Goal: Communication & Community: Connect with others

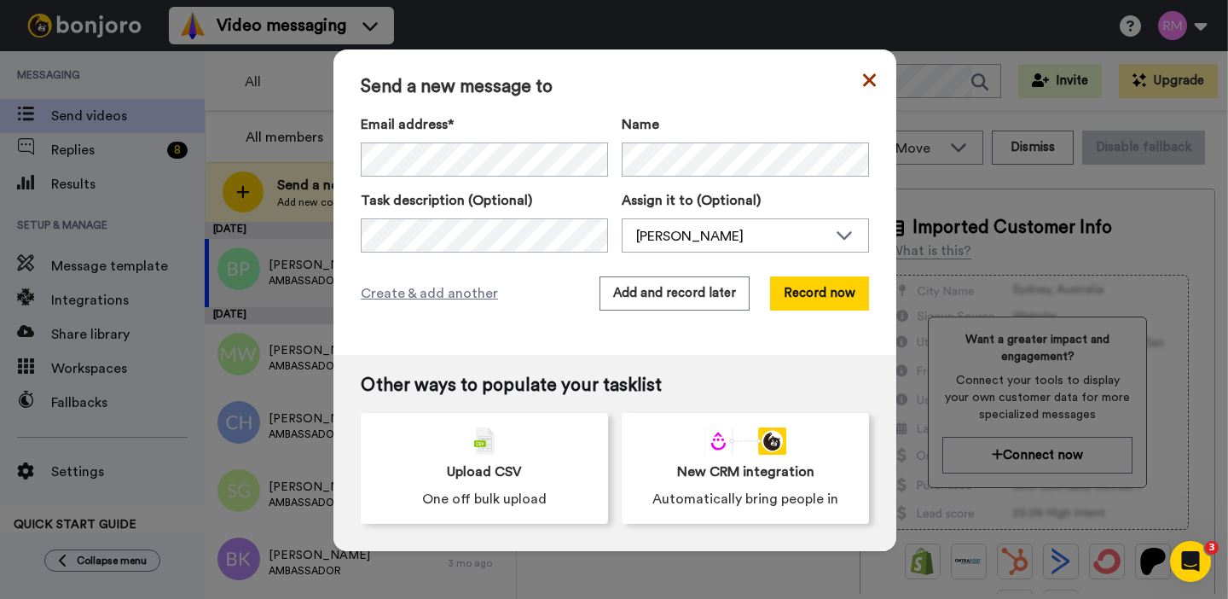
click at [870, 78] on icon at bounding box center [869, 79] width 13 height 13
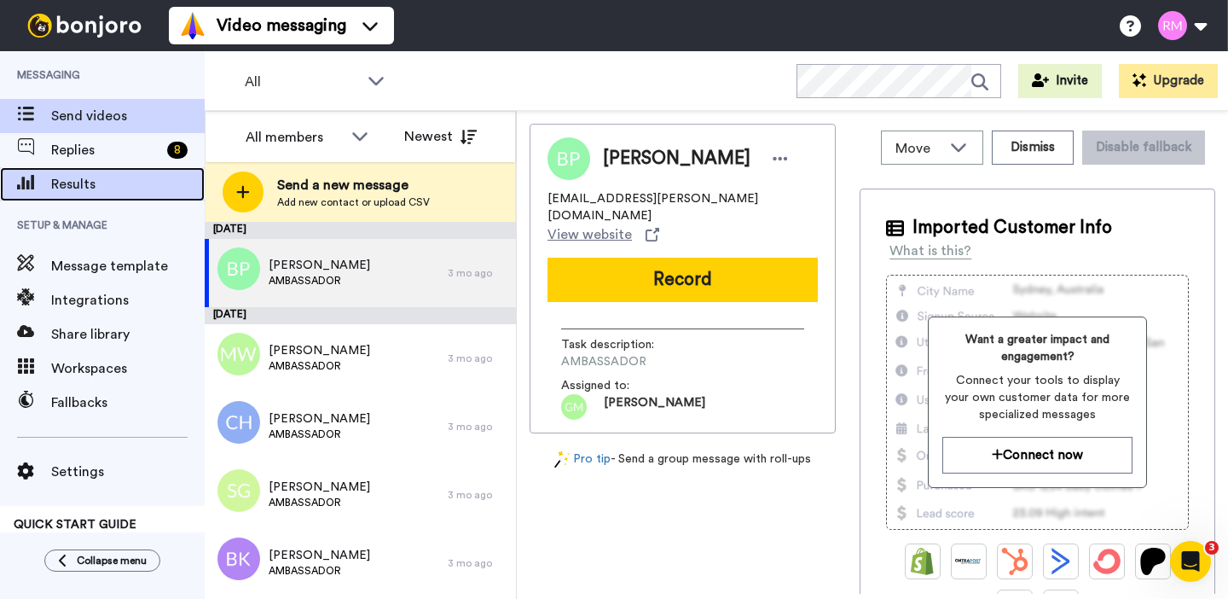
click at [123, 183] on span "Results" at bounding box center [127, 184] width 153 height 20
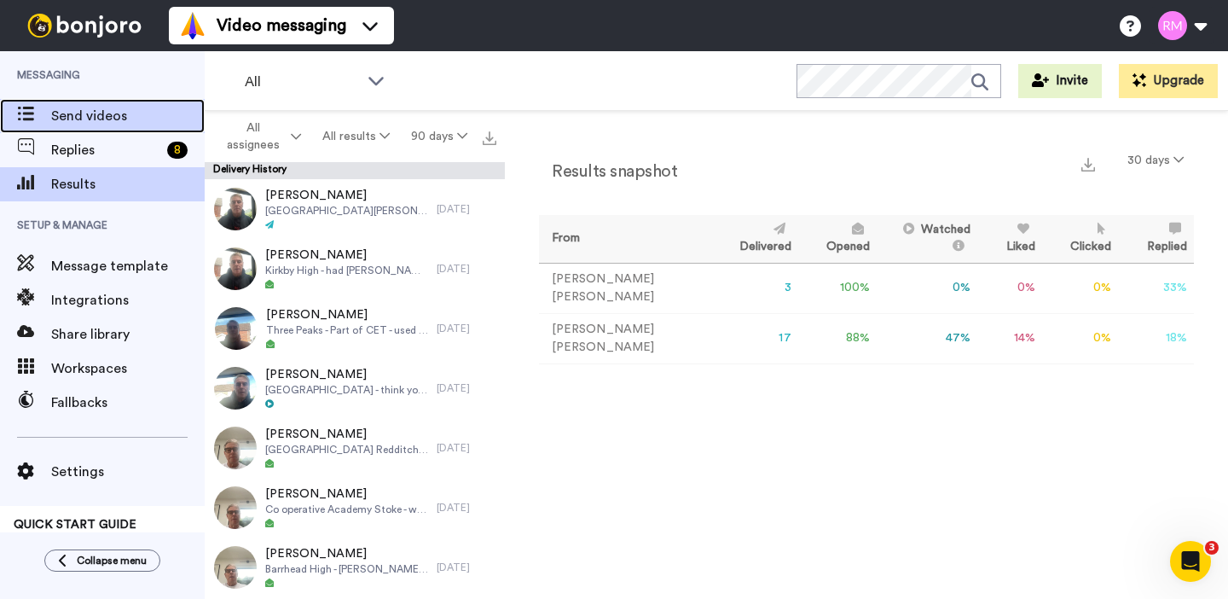
click at [95, 121] on span "Send videos" at bounding box center [127, 116] width 153 height 20
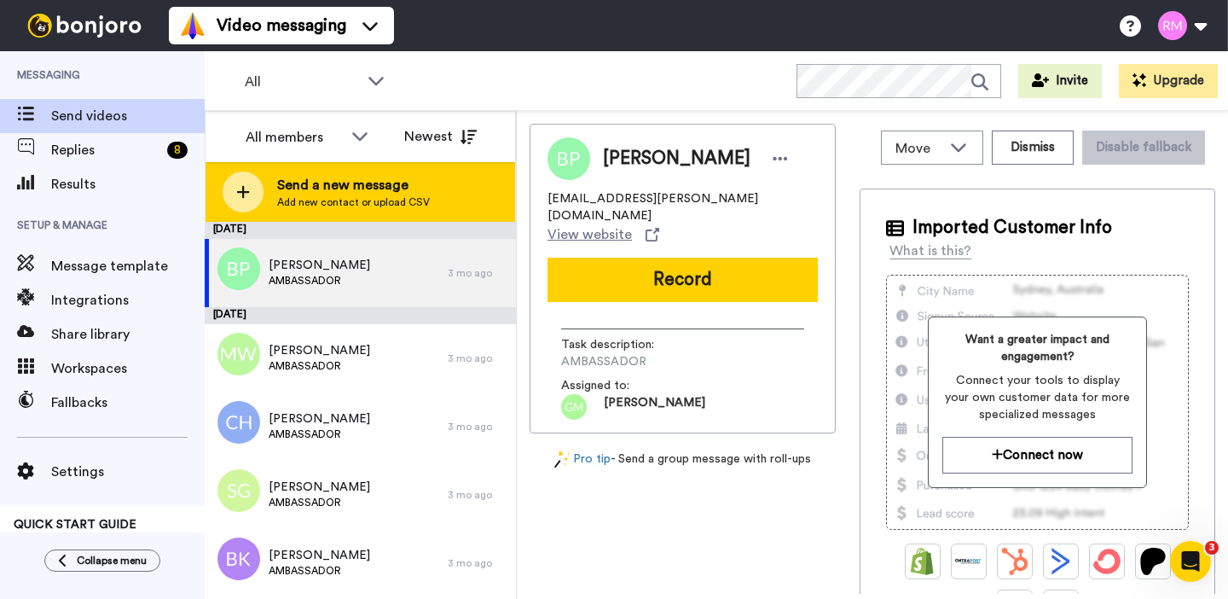
click at [310, 176] on span "Send a new message" at bounding box center [353, 185] width 153 height 20
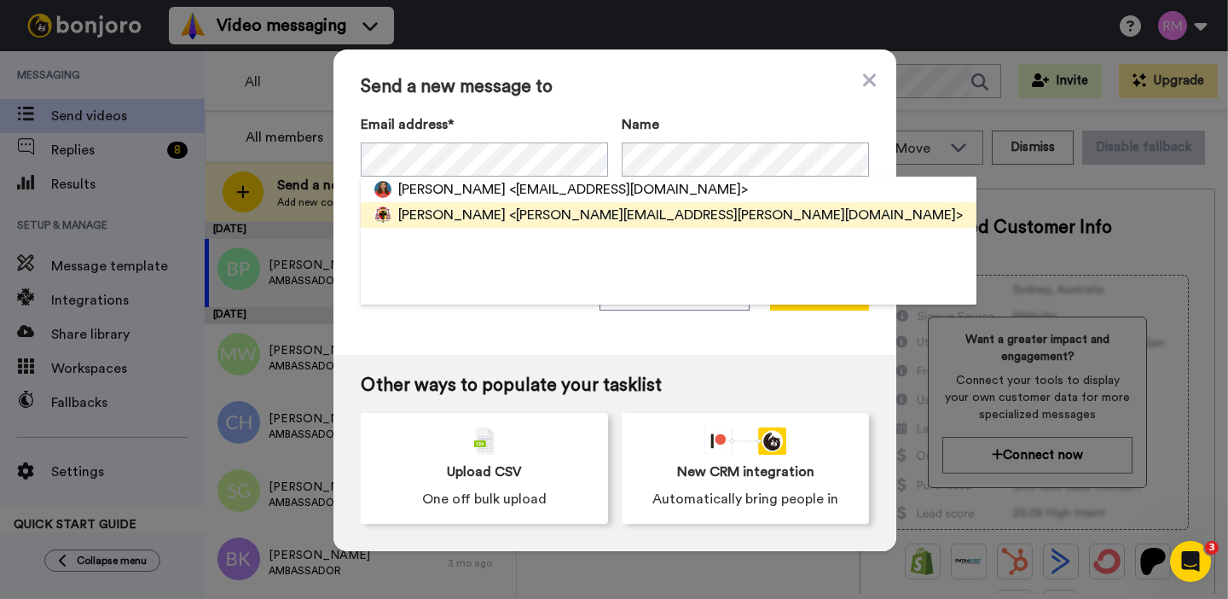
click at [509, 212] on span "<f.rushe@cardinal-heenan.org.uk>" at bounding box center [736, 215] width 454 height 20
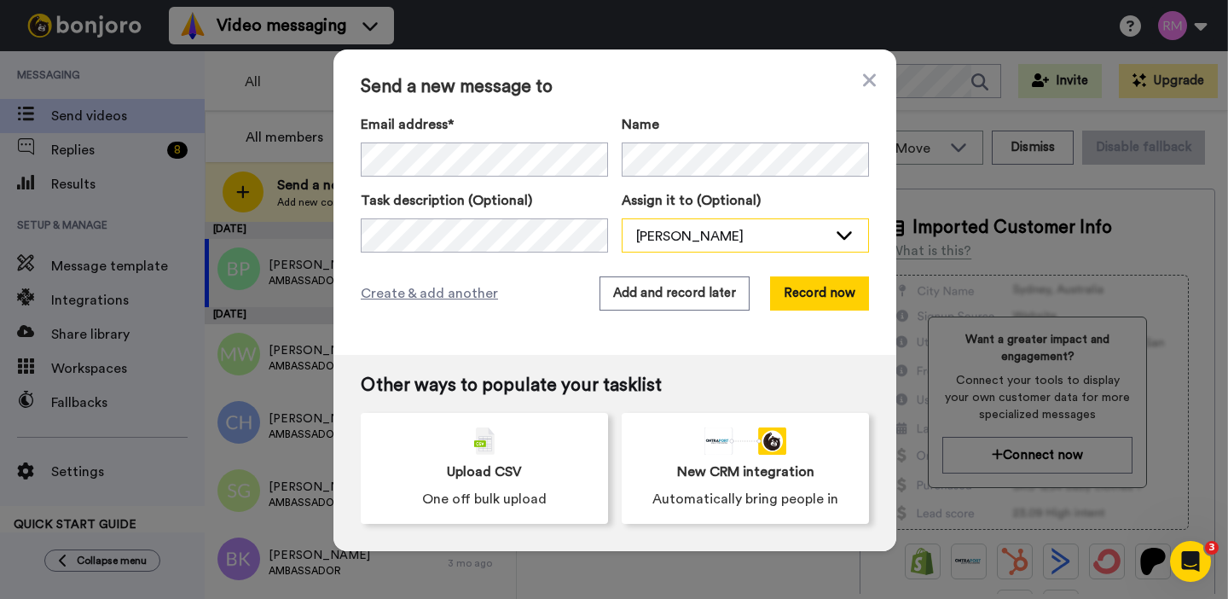
click at [735, 231] on div "[PERSON_NAME]" at bounding box center [731, 236] width 191 height 20
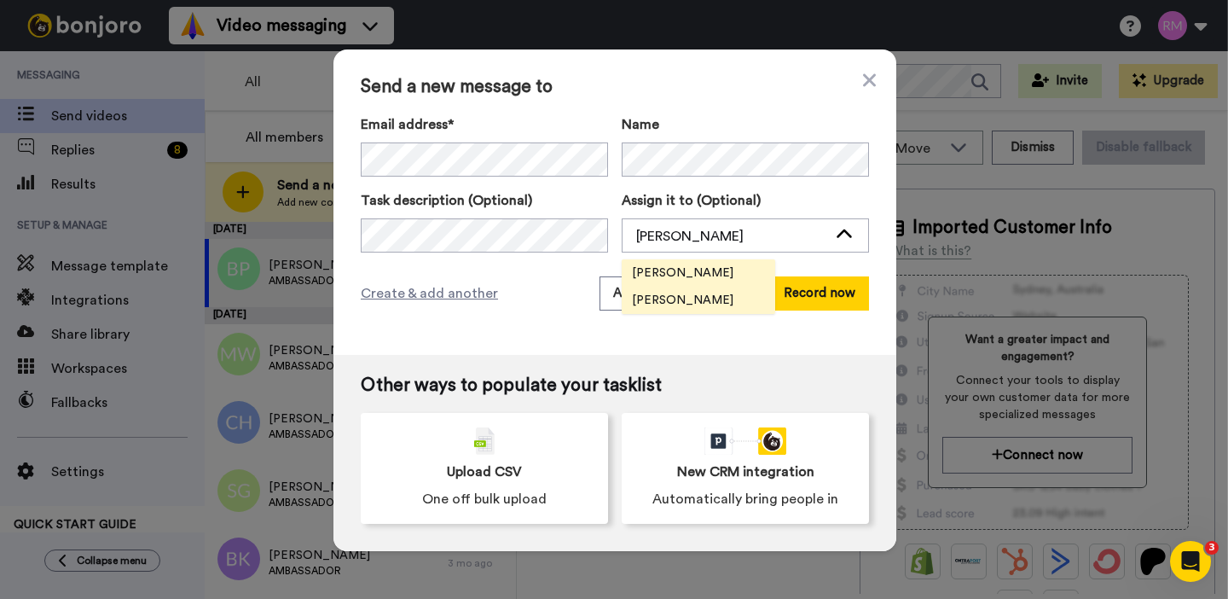
click at [721, 269] on span "[PERSON_NAME]" at bounding box center [683, 272] width 122 height 17
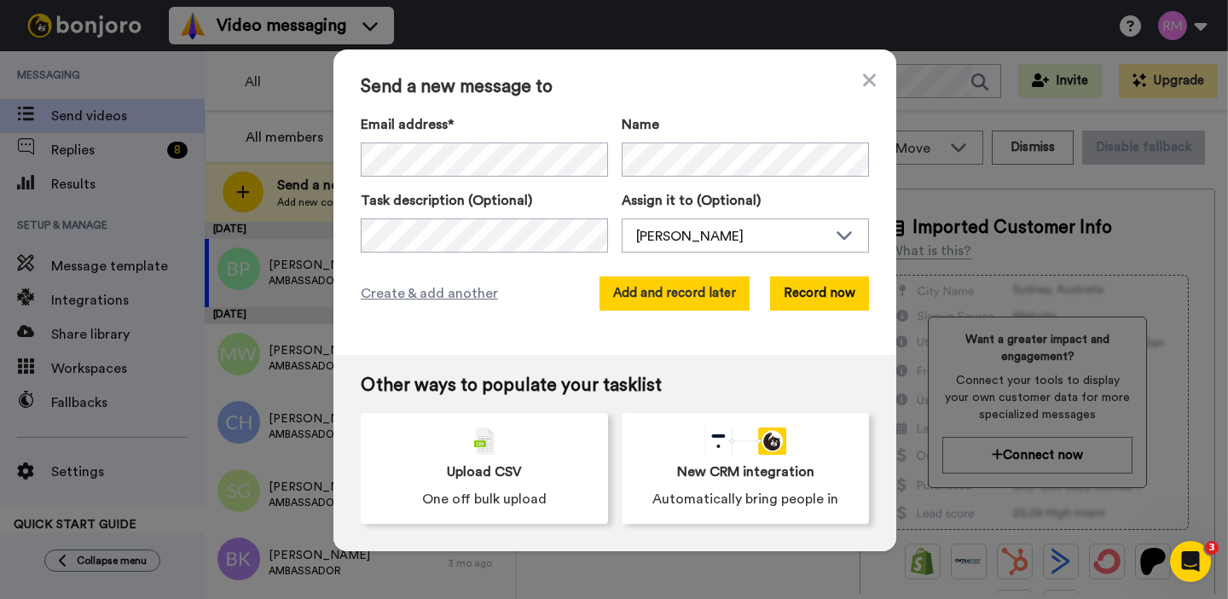
click at [717, 294] on button "Add and record later" at bounding box center [674, 293] width 150 height 34
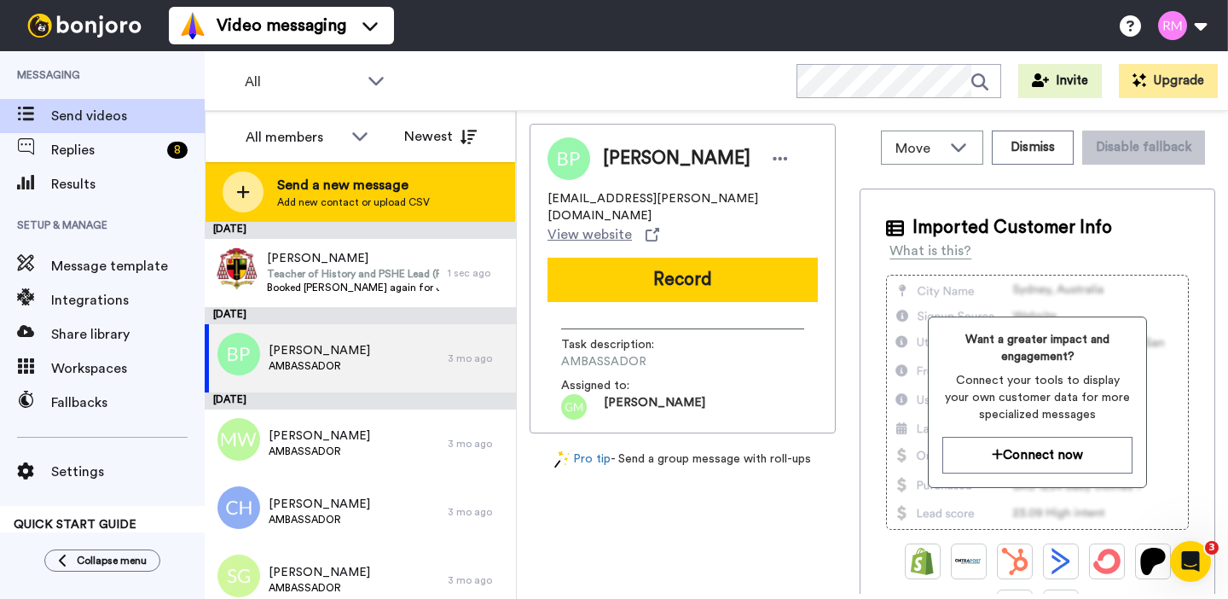
click at [322, 197] on span "Add new contact or upload CSV" at bounding box center [353, 202] width 153 height 14
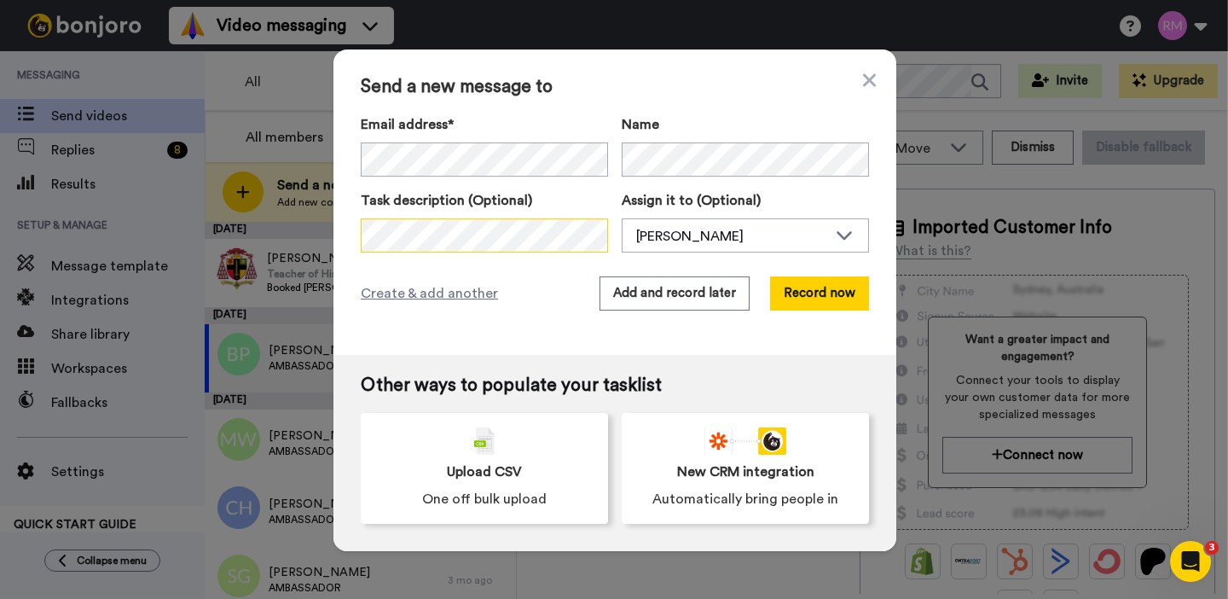
scroll to position [0, 159]
click at [718, 235] on div "[PERSON_NAME]" at bounding box center [731, 236] width 191 height 20
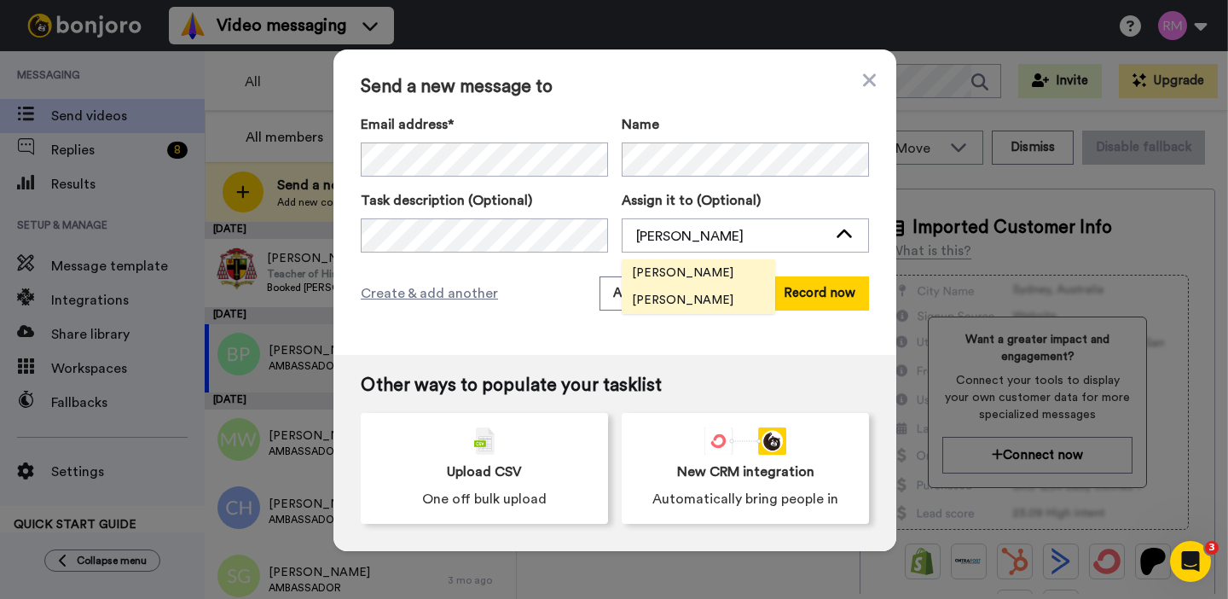
click at [720, 273] on span "[PERSON_NAME]" at bounding box center [683, 272] width 122 height 17
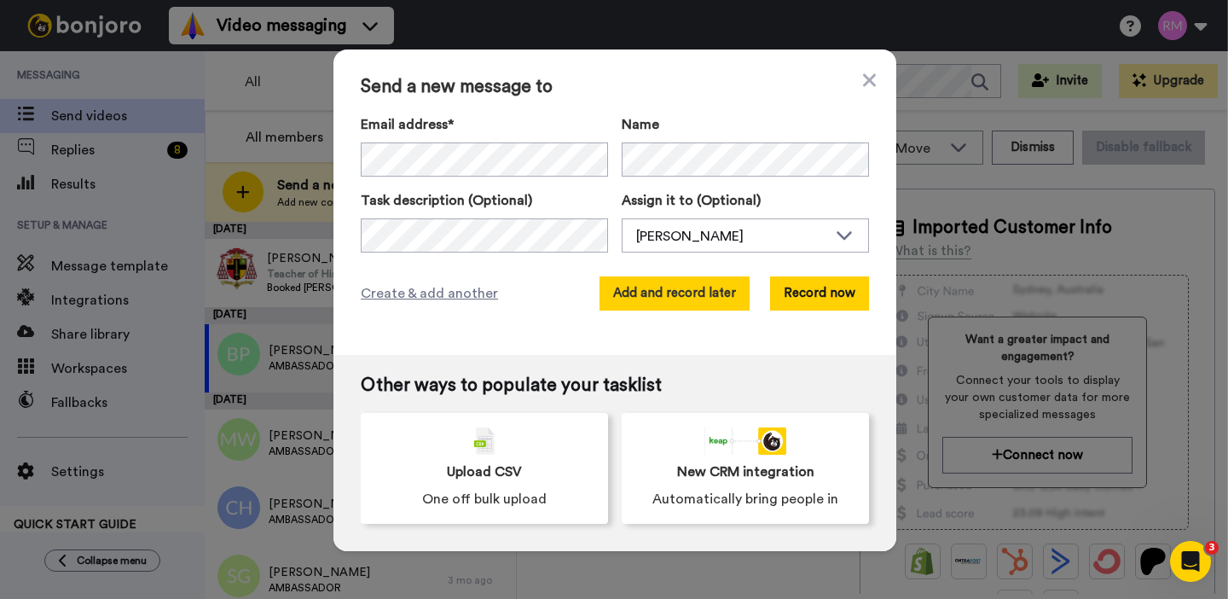
click at [697, 298] on button "Add and record later" at bounding box center [674, 293] width 150 height 34
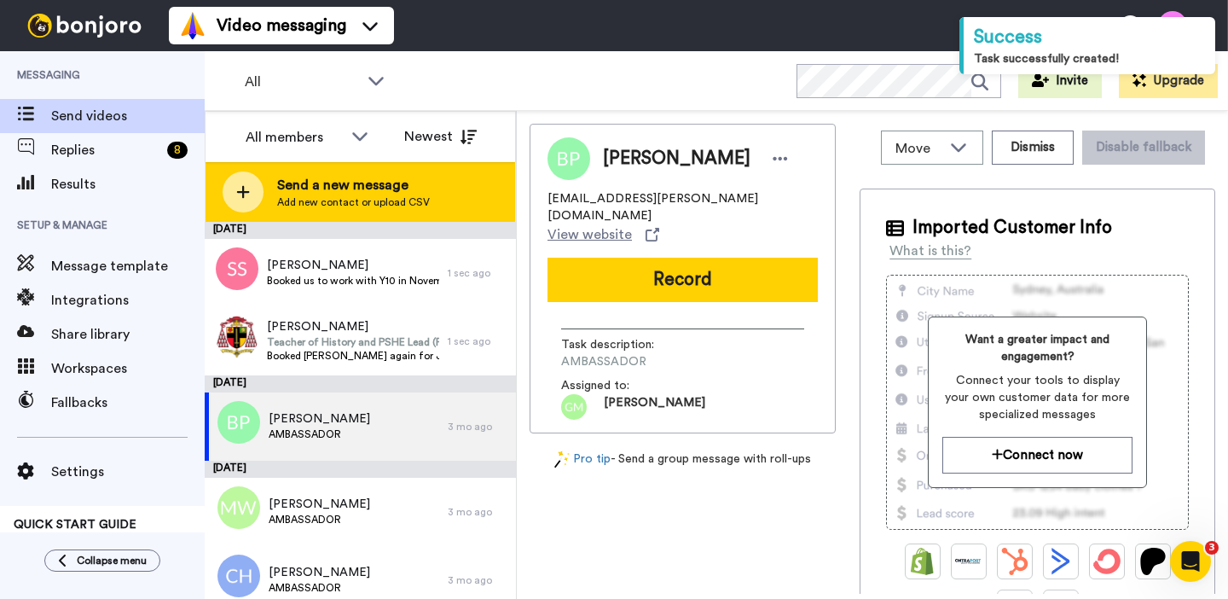
click at [377, 183] on span "Send a new message" at bounding box center [353, 185] width 153 height 20
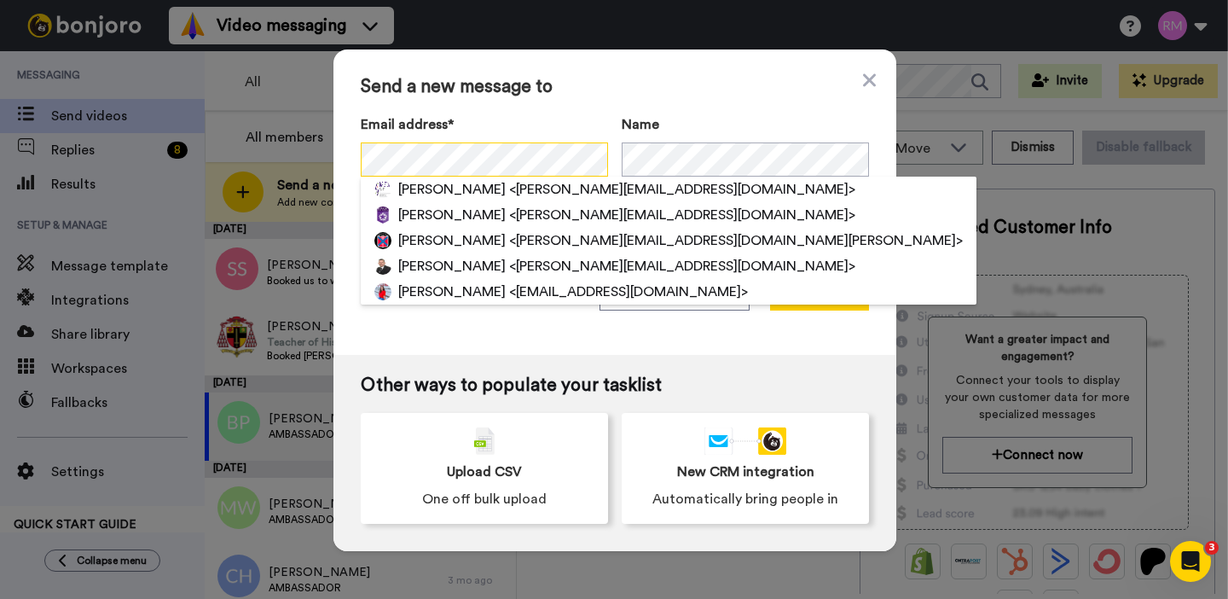
scroll to position [0, 38]
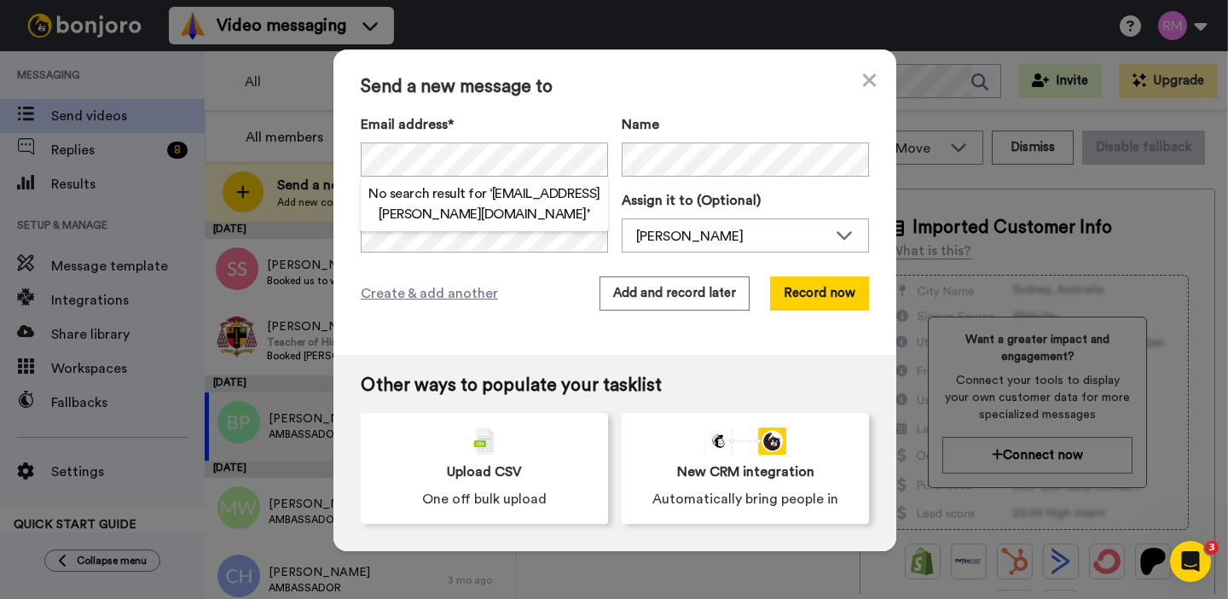
click at [630, 118] on span "Name" at bounding box center [641, 124] width 38 height 20
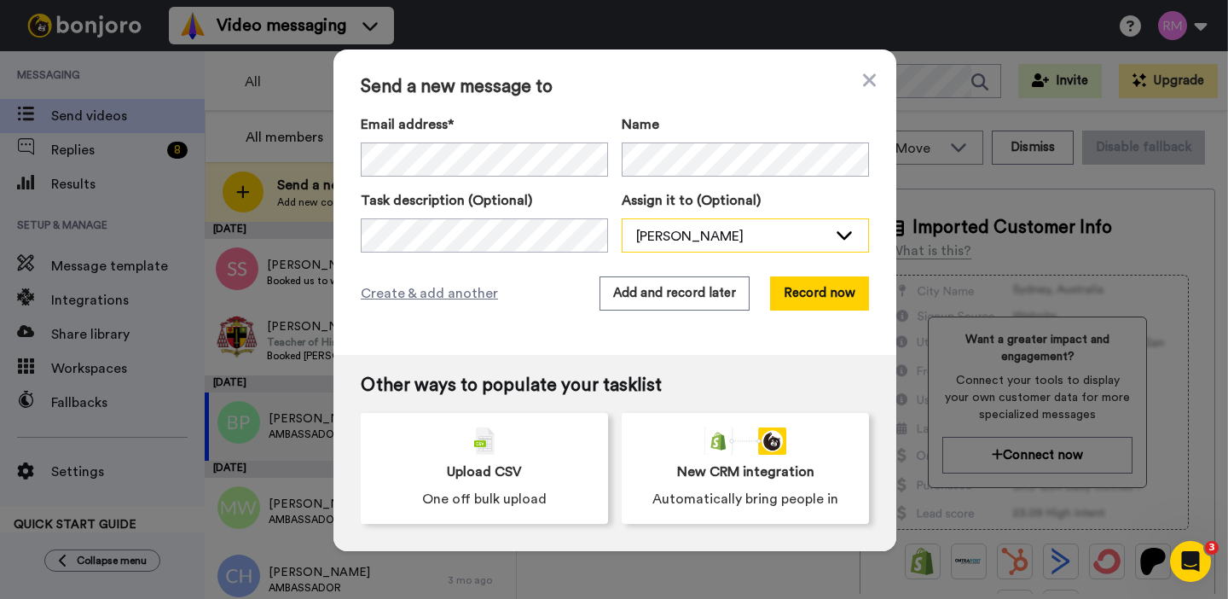
scroll to position [0, 0]
click at [764, 234] on div "[PERSON_NAME]" at bounding box center [731, 236] width 191 height 20
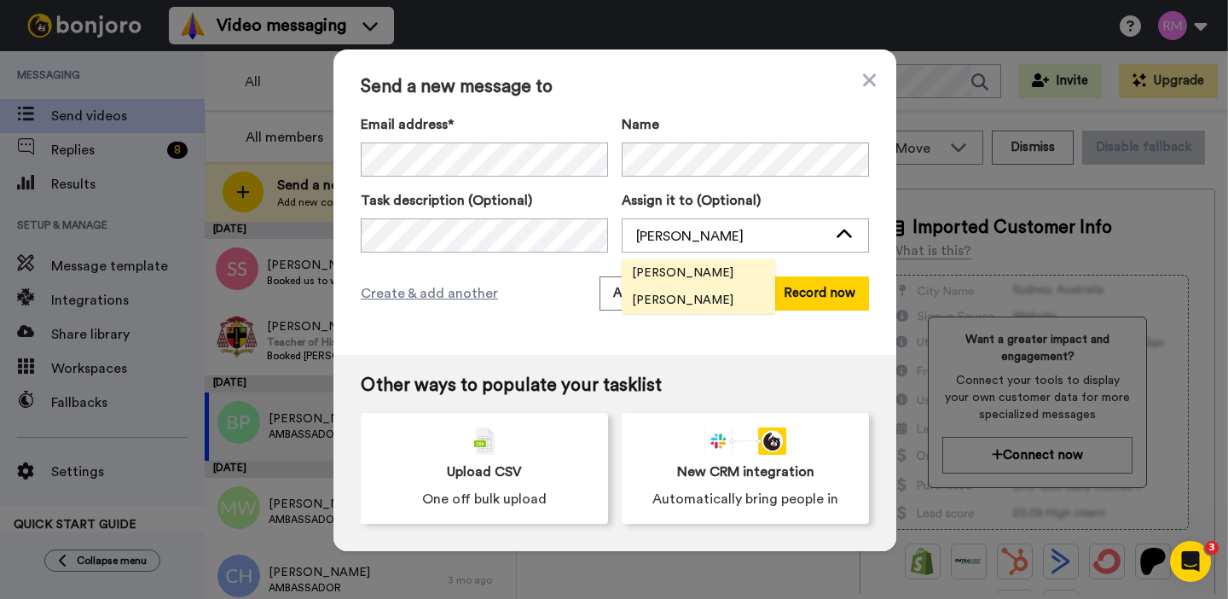
click at [726, 269] on li "[PERSON_NAME]" at bounding box center [698, 272] width 153 height 27
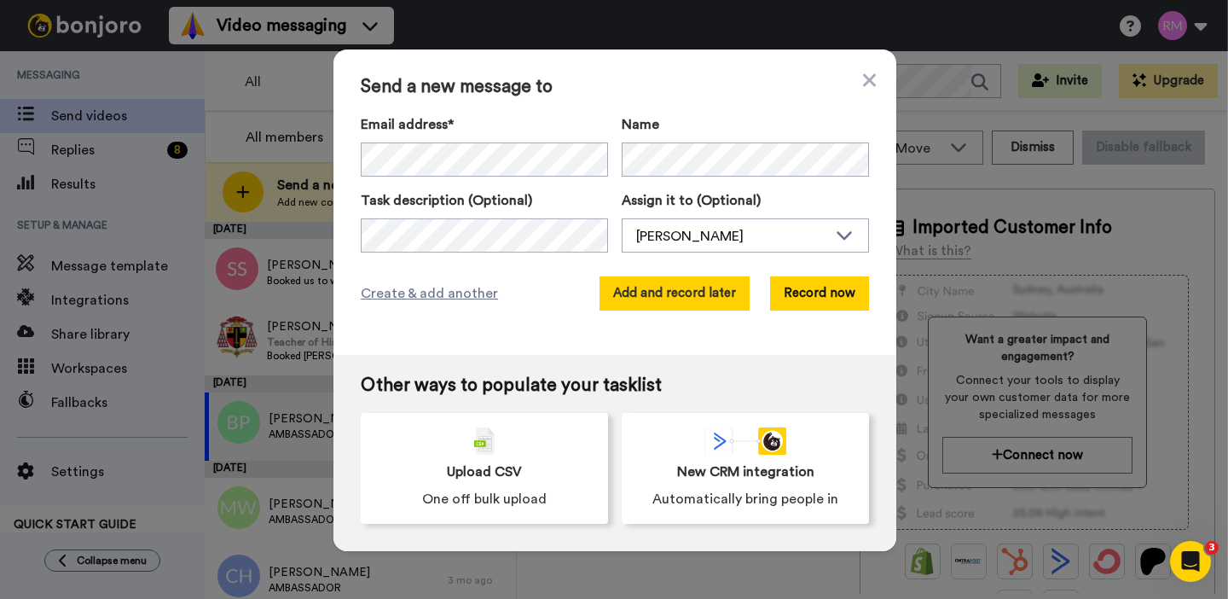
click at [706, 297] on button "Add and record later" at bounding box center [674, 293] width 150 height 34
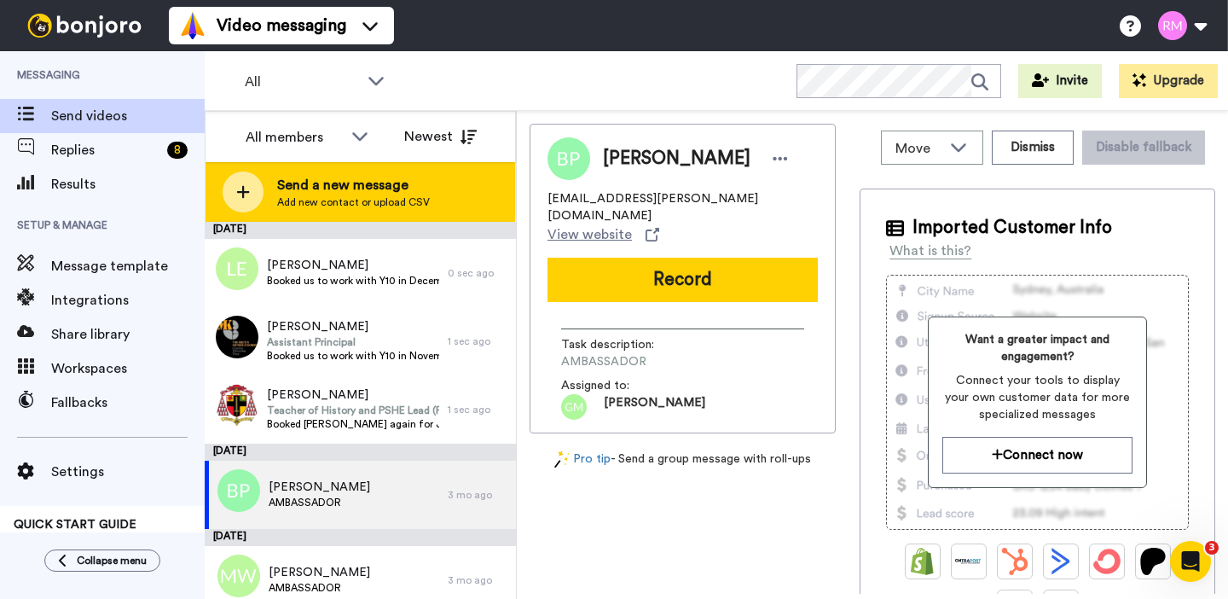
click at [325, 203] on span "Add new contact or upload CSV" at bounding box center [353, 202] width 153 height 14
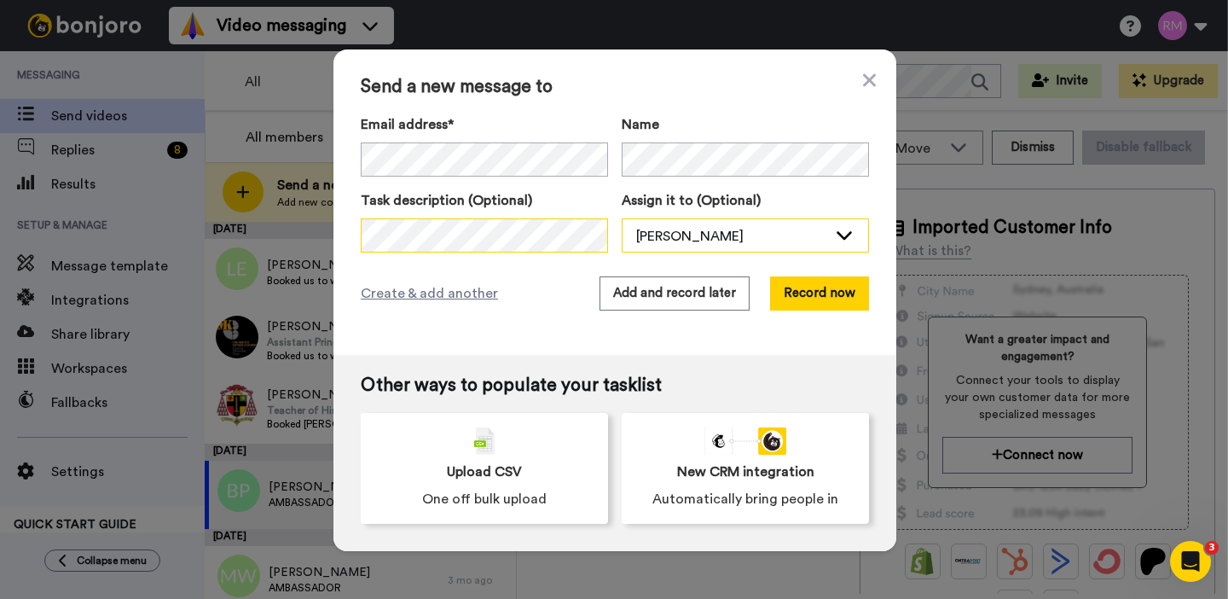
scroll to position [0, 26]
click at [696, 236] on div "Task description (Optional) Assign it to (Optional) Ryan Macnair Graham Moore R…" at bounding box center [615, 221] width 508 height 62
click at [763, 230] on div "[PERSON_NAME]" at bounding box center [731, 236] width 191 height 20
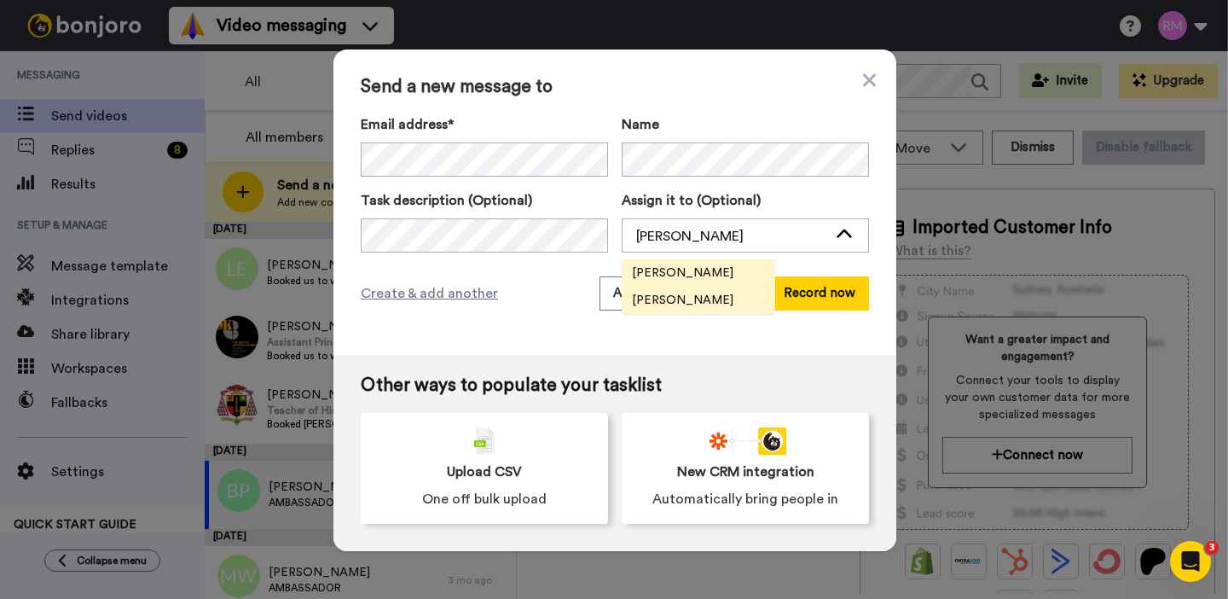
click at [726, 272] on li "[PERSON_NAME]" at bounding box center [698, 272] width 153 height 27
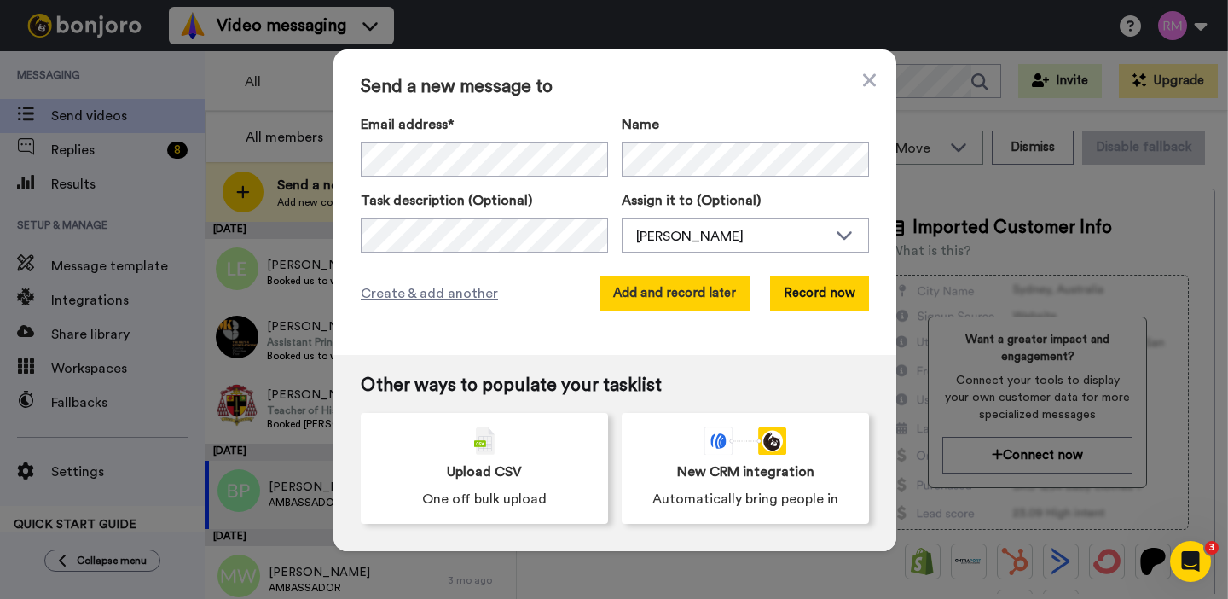
click at [687, 296] on button "Add and record later" at bounding box center [674, 293] width 150 height 34
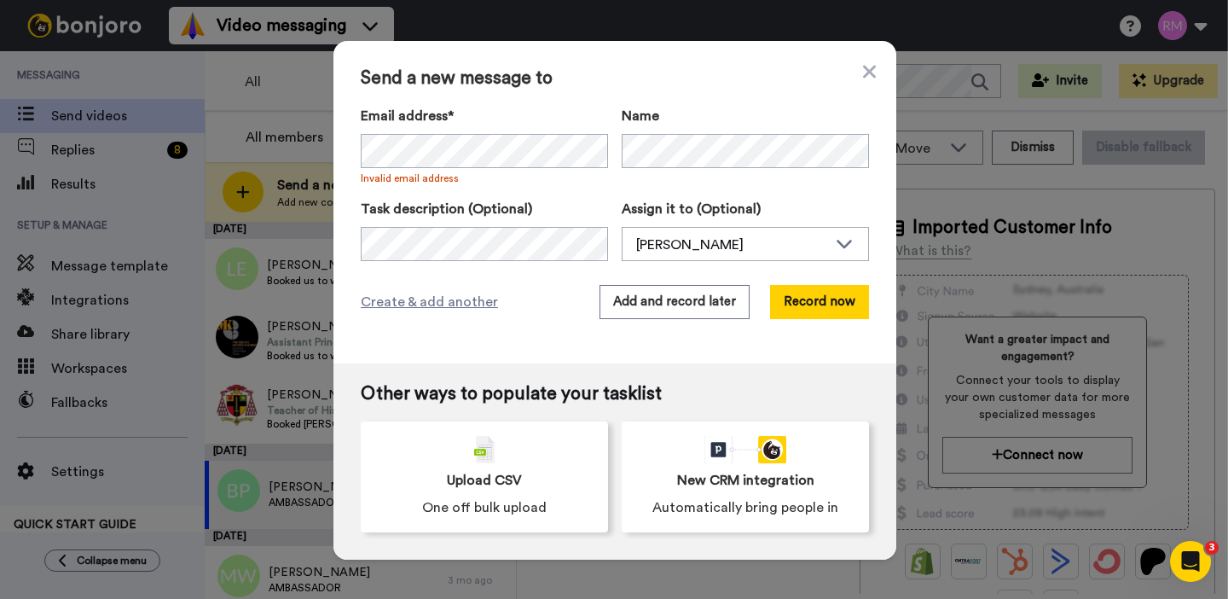
click at [518, 311] on div "Create & add another Add and record later Record now" at bounding box center [615, 302] width 508 height 34
click at [717, 301] on button "Add and record later" at bounding box center [674, 302] width 150 height 34
